Goal: Information Seeking & Learning: Check status

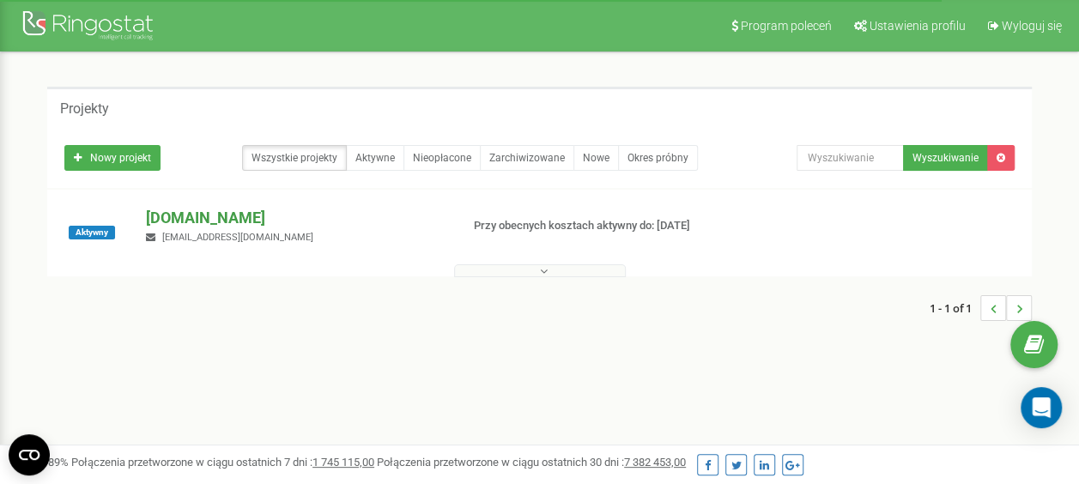
click at [160, 225] on p "[DOMAIN_NAME]" at bounding box center [296, 218] width 300 height 22
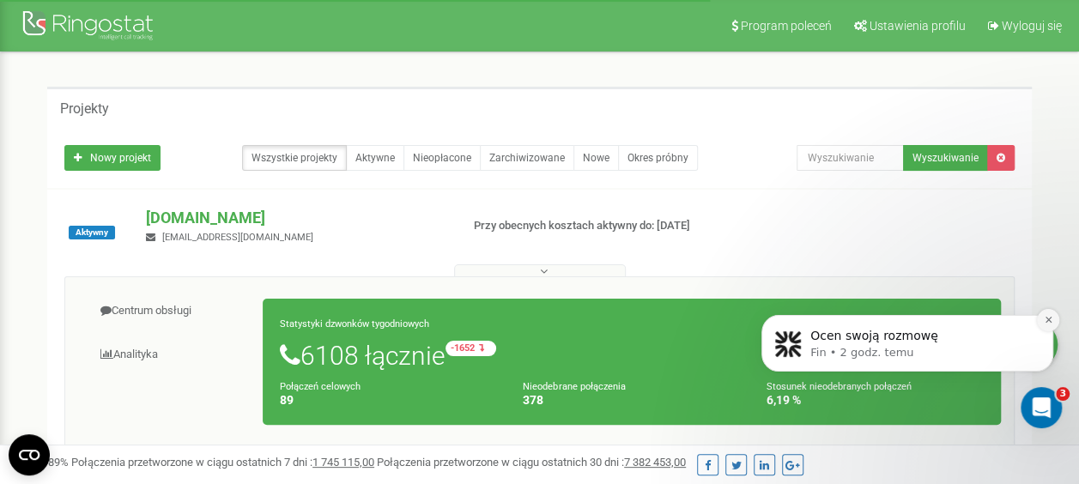
click at [1049, 322] on icon "Dismiss notification" at bounding box center [1048, 319] width 9 height 9
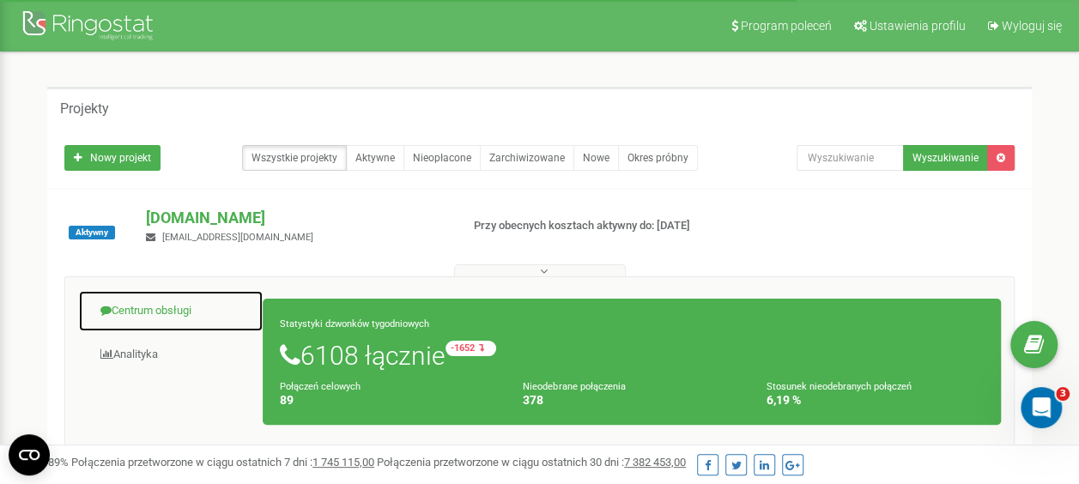
click at [163, 311] on link "Centrum obsługi" at bounding box center [170, 311] width 185 height 42
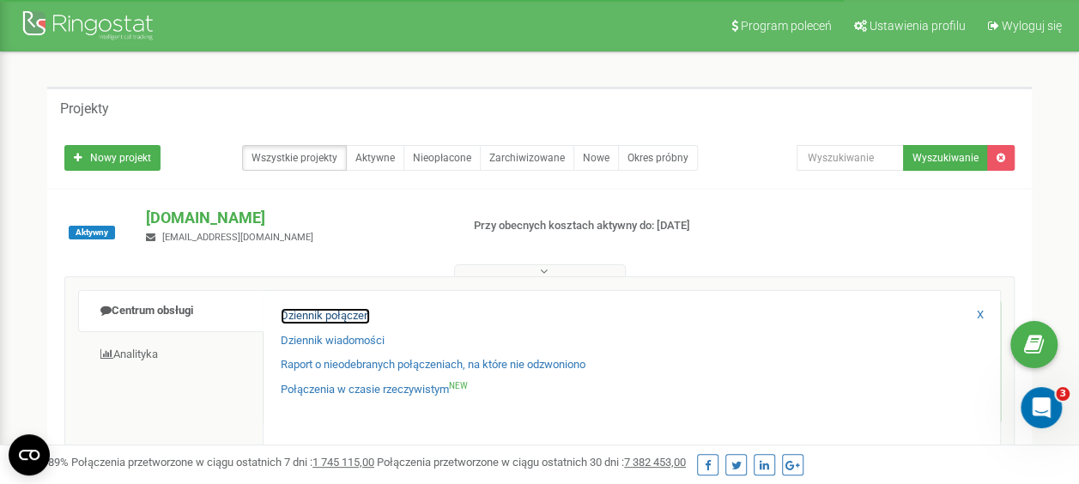
click at [350, 309] on link "Dziennik połączeń" at bounding box center [325, 316] width 89 height 16
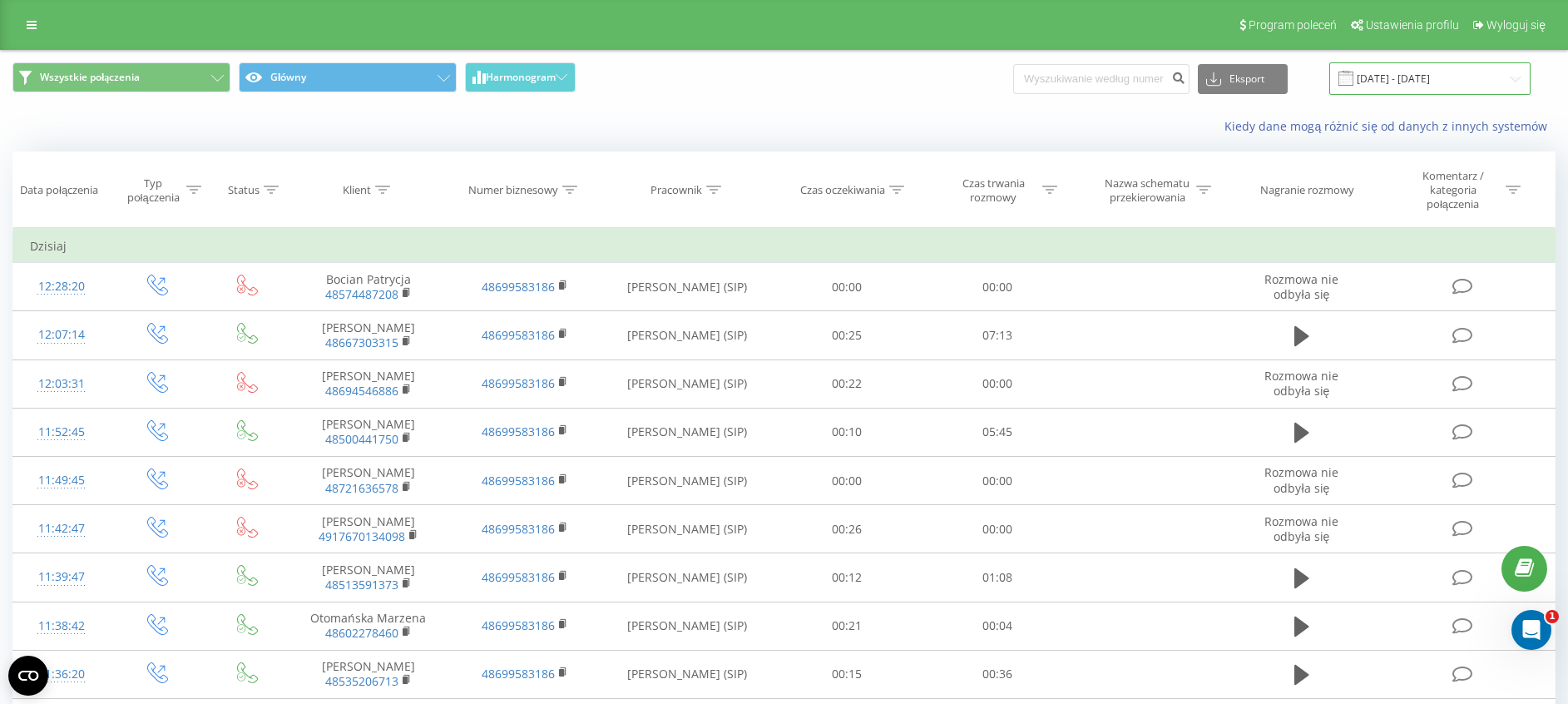
click at [1407, 90] on input "[DATE] - [DATE]" at bounding box center [1430, 78] width 202 height 32
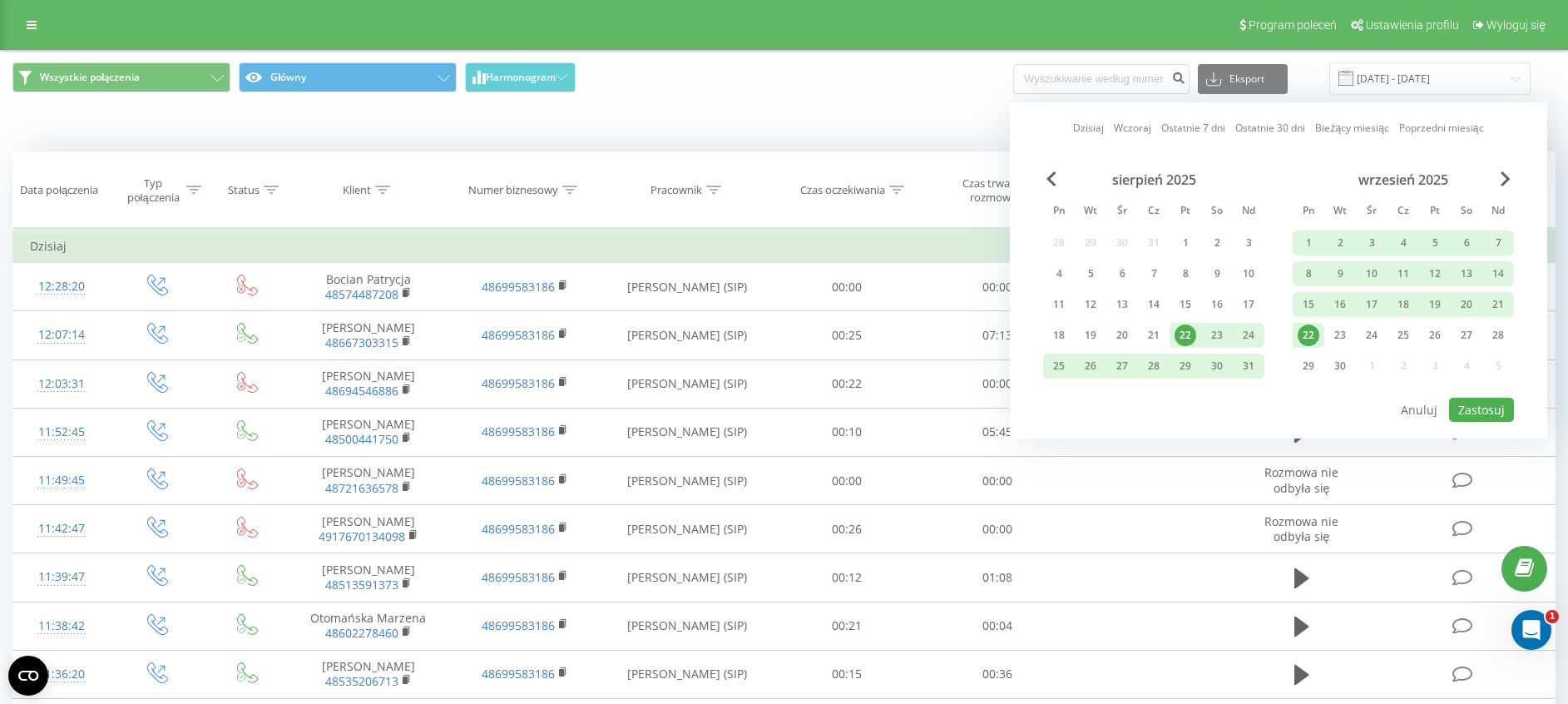
click at [1317, 338] on div "22" at bounding box center [1308, 336] width 21 height 21
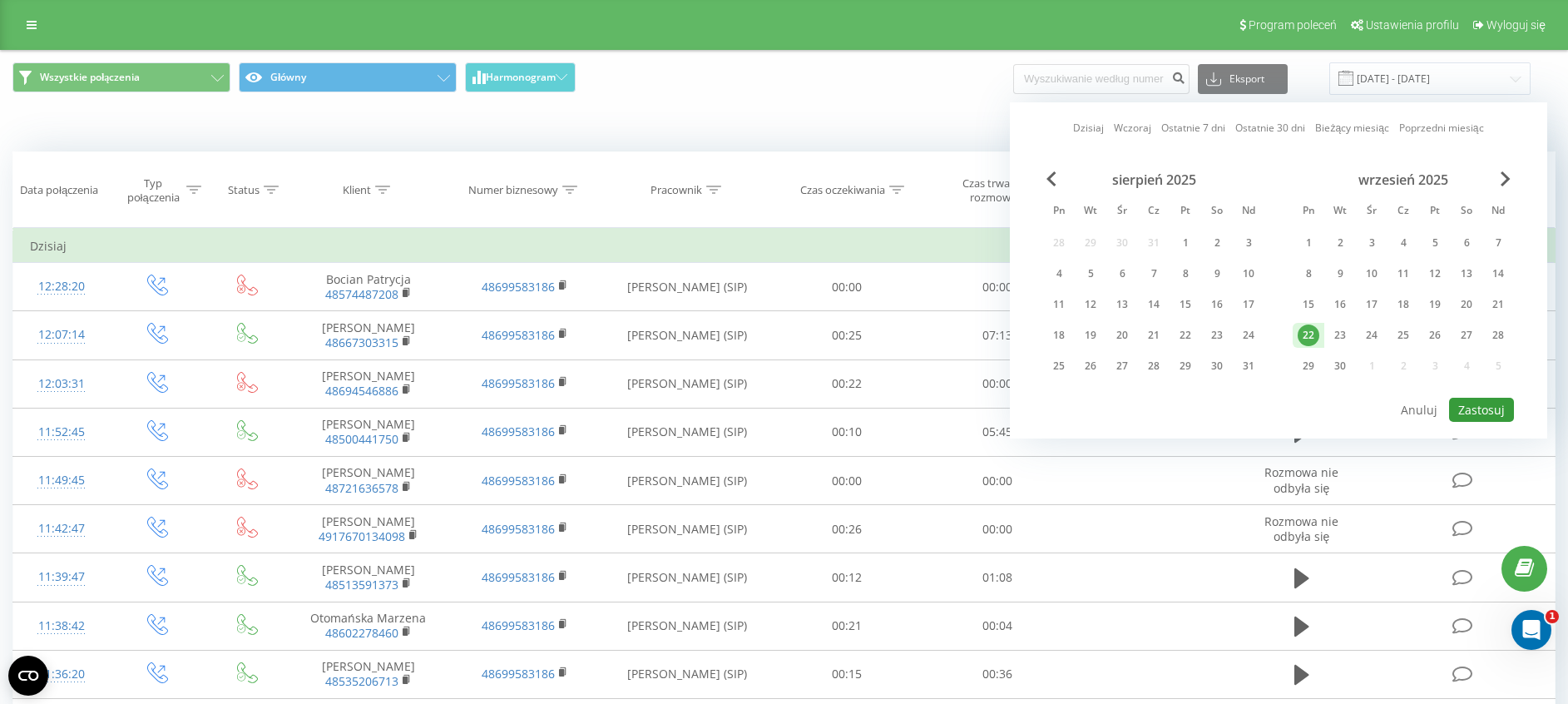
click at [1481, 408] on button "Zastosuj" at bounding box center [1481, 409] width 65 height 24
type input "[DATE] - [DATE]"
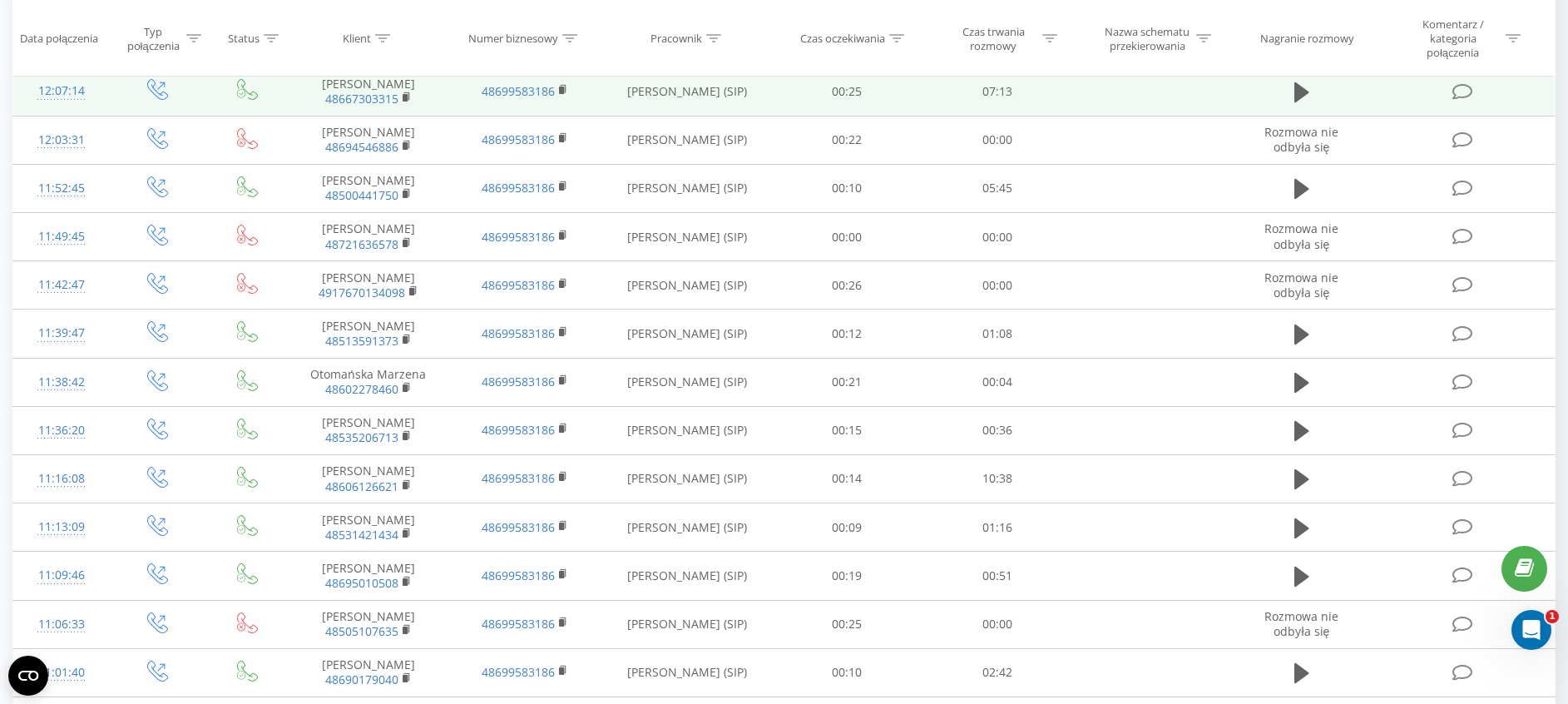
scroll to position [134, 0]
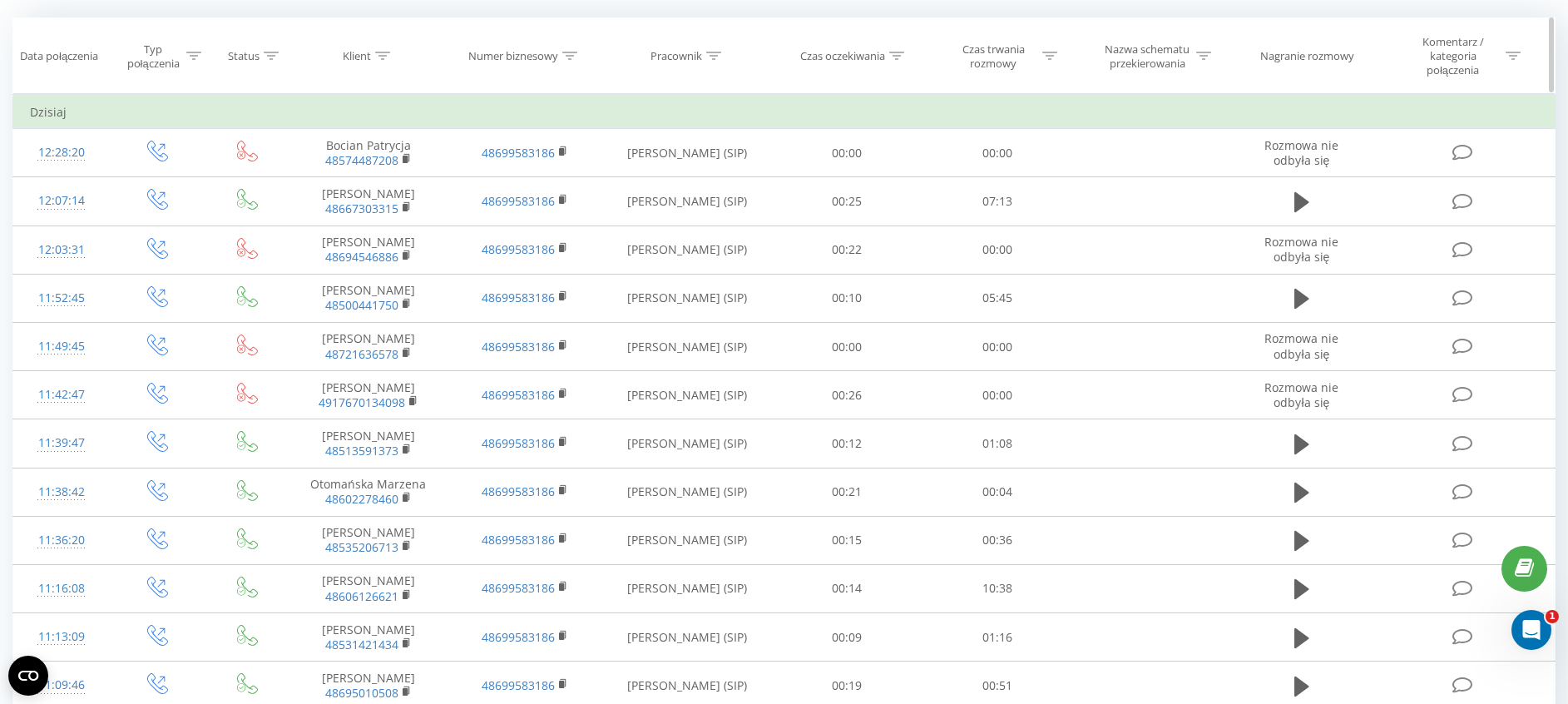
click at [1047, 52] on icon at bounding box center [1049, 55] width 15 height 9
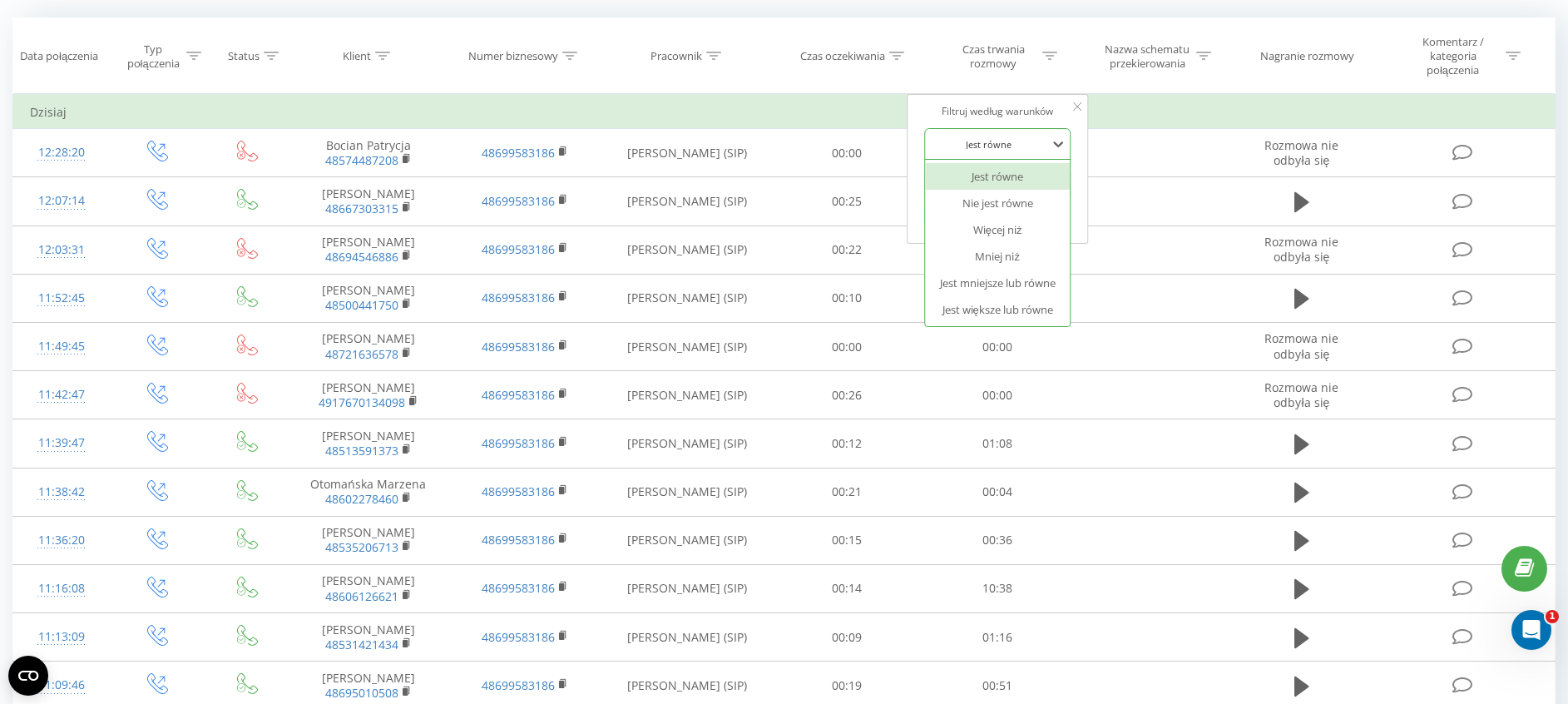
click at [989, 158] on div "Jest równe" at bounding box center [997, 144] width 146 height 32
click at [989, 325] on div "Jest równe Nie jest równe Więcej niż Mniej niż Jest mniejsze lub równe Jest wię…" at bounding box center [996, 243] width 144 height 167
click at [989, 308] on div "Jest większe lub równe" at bounding box center [996, 309] width 144 height 26
click at [999, 186] on input "text" at bounding box center [997, 182] width 146 height 29
type input "00:20"
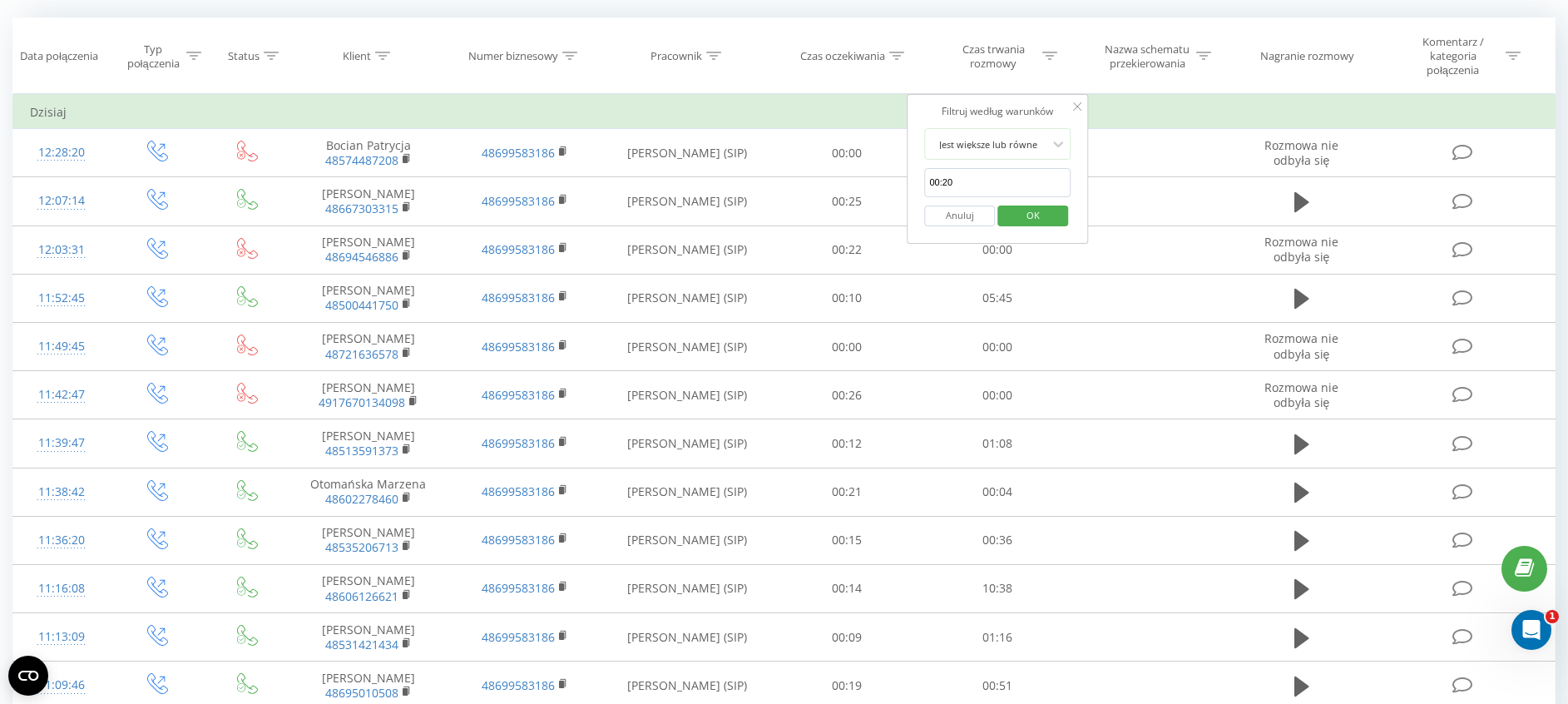
click at [1029, 224] on span "OK" at bounding box center [1033, 215] width 47 height 26
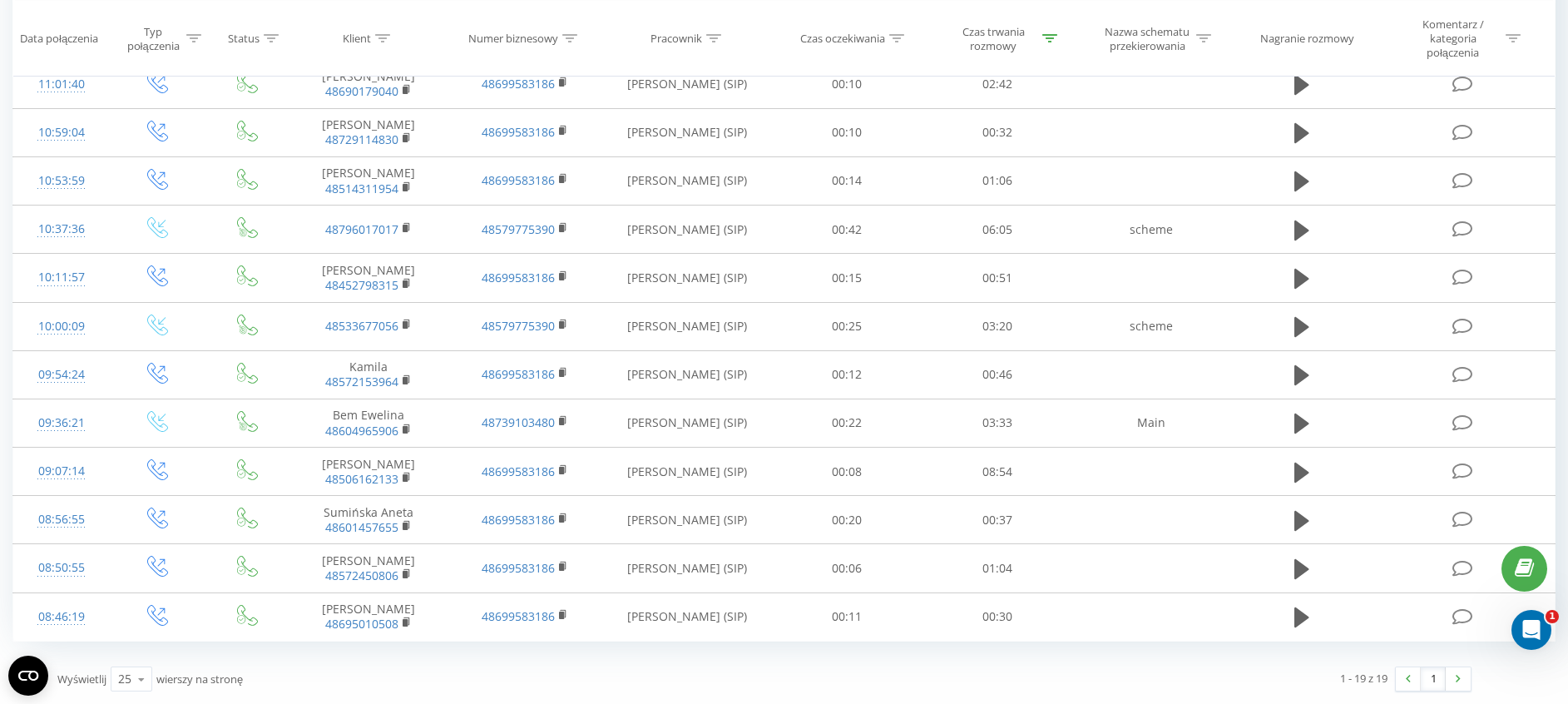
scroll to position [567, 0]
